Goal: Manage account settings

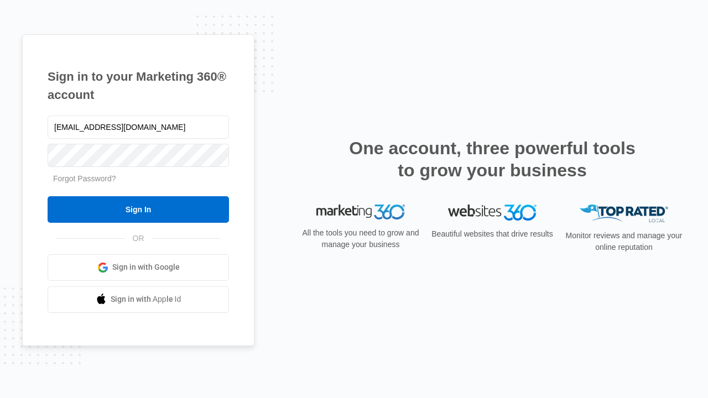
type input "dankie614@gmail.com"
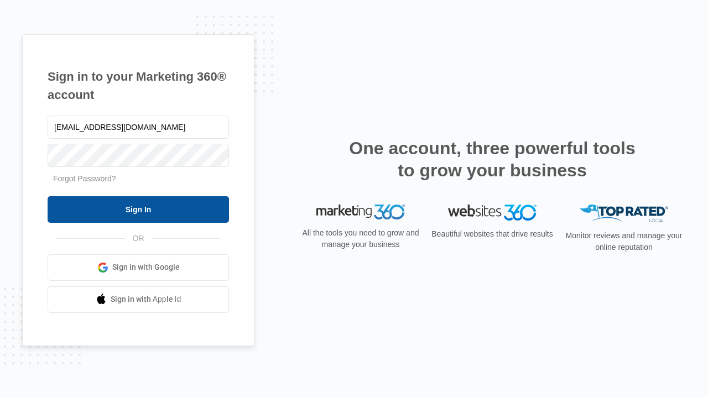
click at [138, 209] on input "Sign In" at bounding box center [138, 209] width 181 height 27
